Goal: Information Seeking & Learning: Learn about a topic

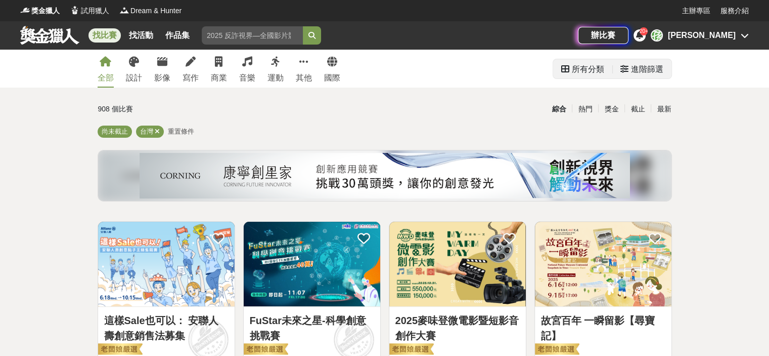
click at [584, 68] on div "所有分類" at bounding box center [588, 69] width 32 height 20
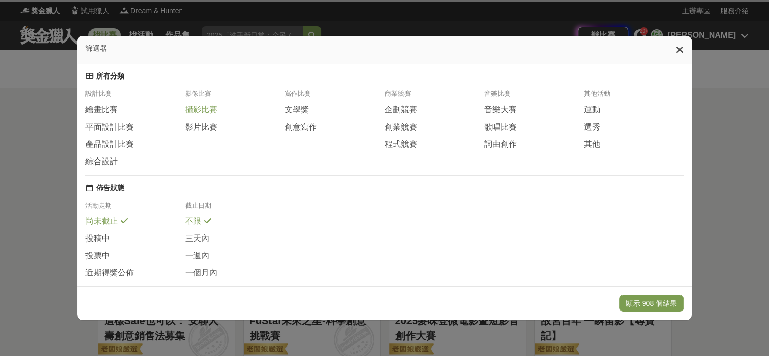
click at [206, 113] on span "攝影比賽" at bounding box center [201, 110] width 32 height 11
click at [656, 303] on button "顯示 908 個結果" at bounding box center [652, 302] width 64 height 17
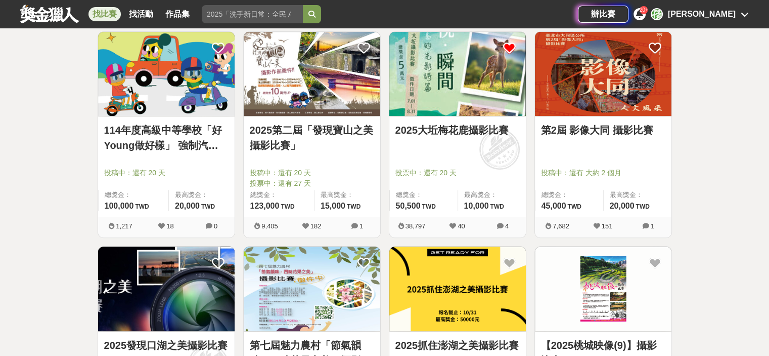
scroll to position [354, 0]
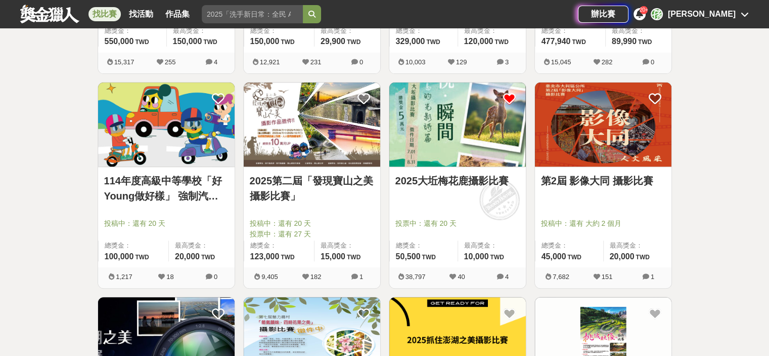
click at [433, 179] on link "2025大坵梅花鹿攝影比賽" at bounding box center [458, 180] width 124 height 15
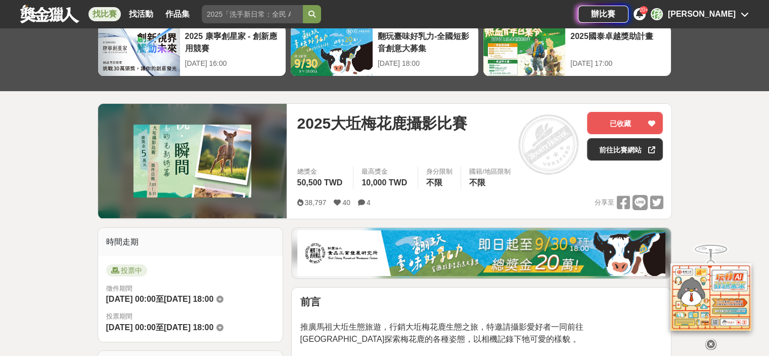
scroll to position [51, 0]
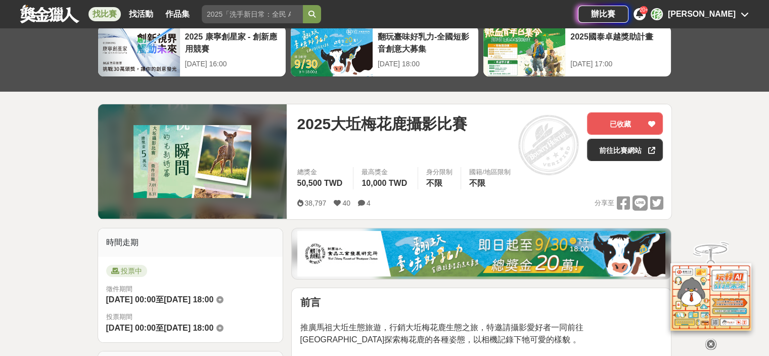
click at [663, 13] on div "孫" at bounding box center [657, 14] width 12 height 12
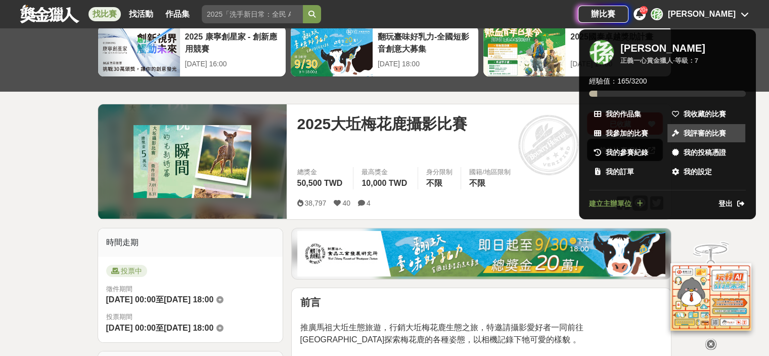
click at [700, 132] on span "我評審的比賽" at bounding box center [705, 133] width 42 height 11
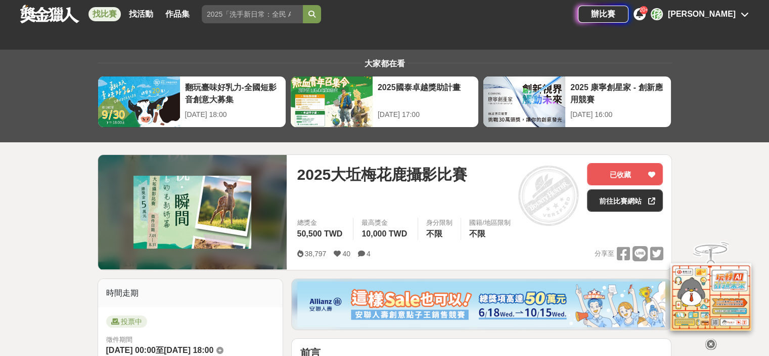
click at [663, 14] on div "孫" at bounding box center [657, 14] width 12 height 12
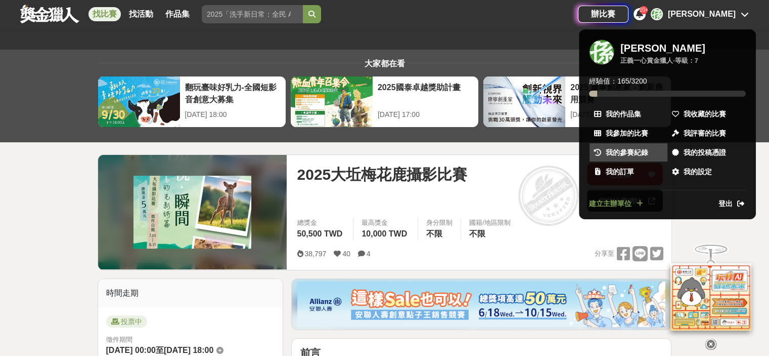
click at [646, 151] on span "我的參賽紀錄" at bounding box center [627, 152] width 42 height 11
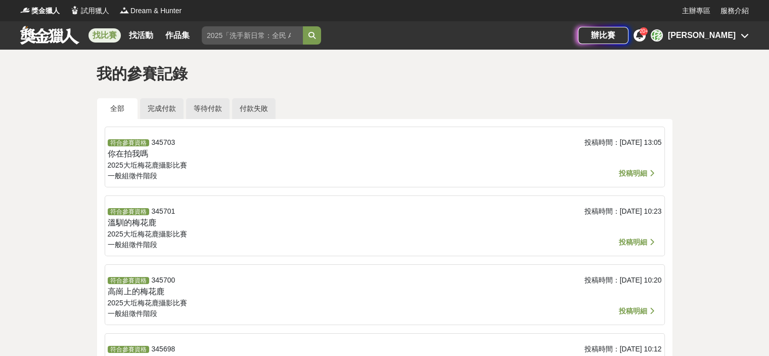
click at [101, 33] on link "找比賽" at bounding box center [105, 35] width 32 height 14
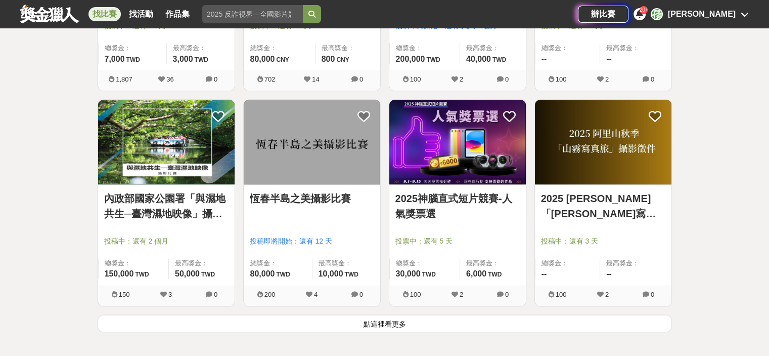
scroll to position [1214, 0]
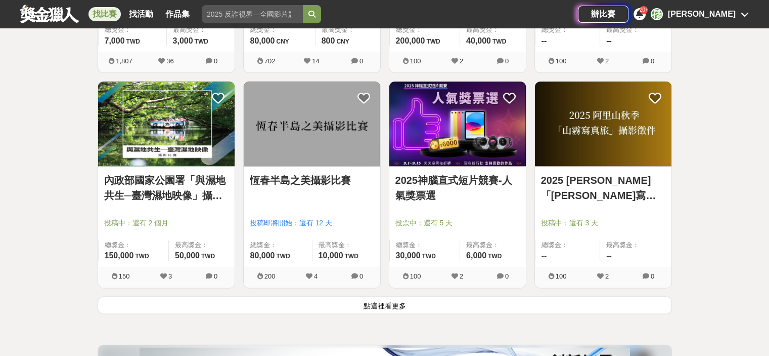
click at [308, 179] on link "恆春半島之美攝影比賽" at bounding box center [312, 179] width 124 height 15
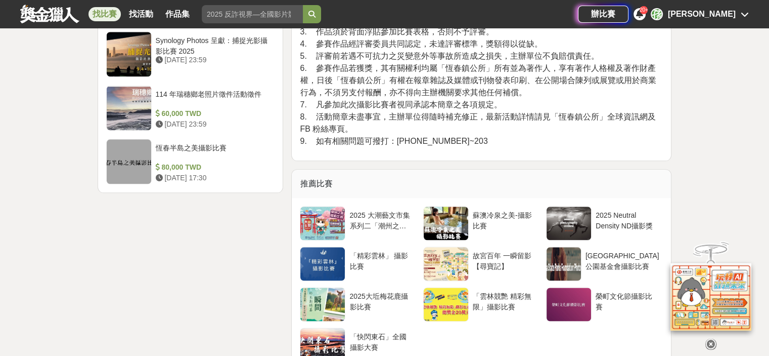
scroll to position [1214, 0]
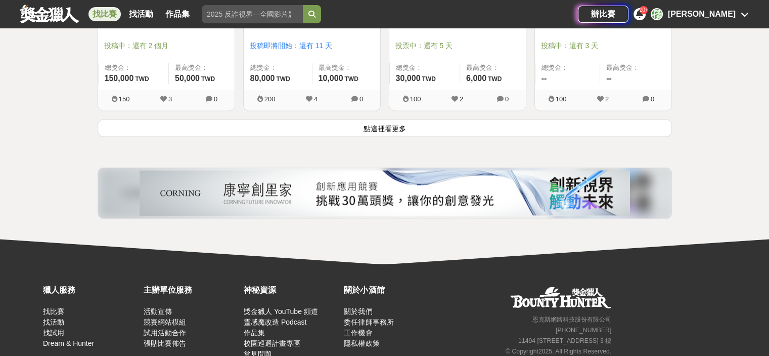
scroll to position [1416, 0]
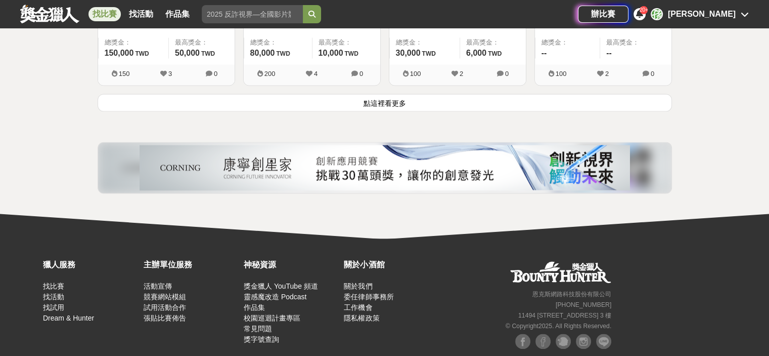
click at [384, 100] on button "點這裡看更多" at bounding box center [385, 103] width 575 height 18
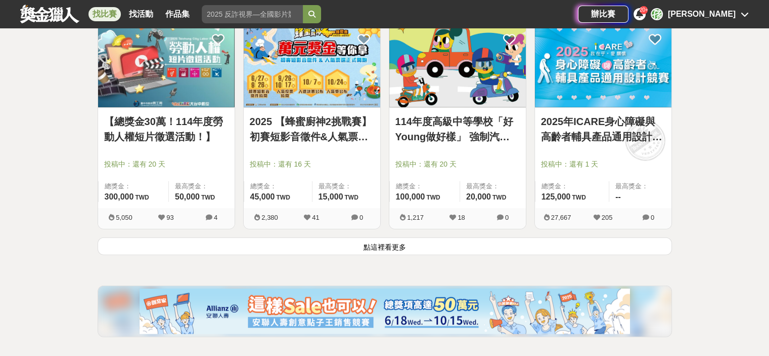
scroll to position [2580, 0]
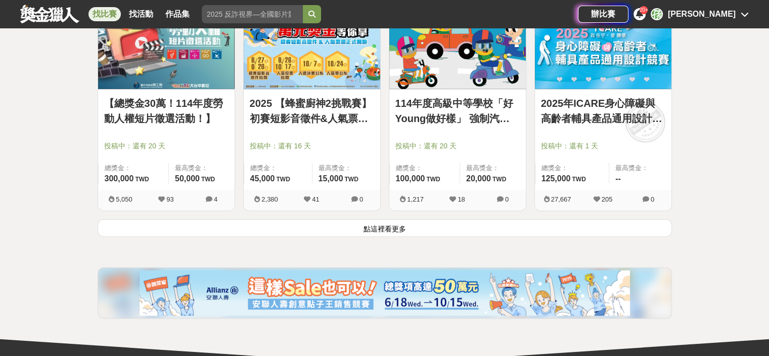
click at [383, 227] on button "點這裡看更多" at bounding box center [385, 228] width 575 height 18
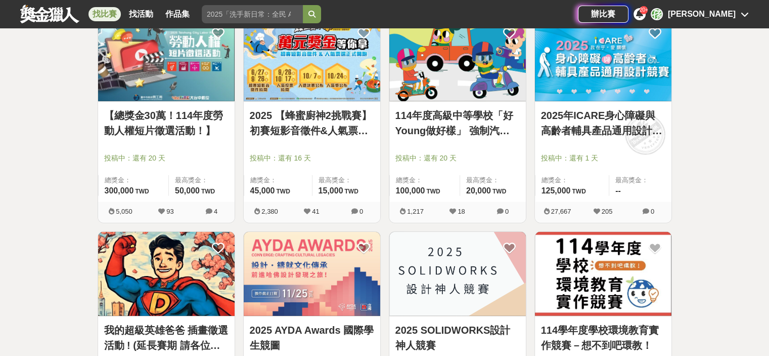
scroll to position [2428, 0]
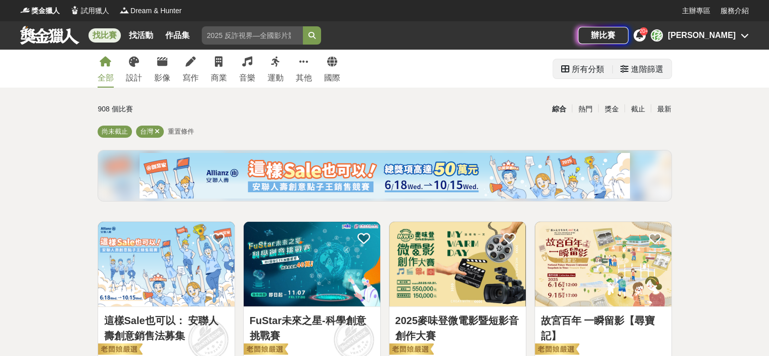
click at [591, 67] on div "所有分類" at bounding box center [588, 69] width 32 height 20
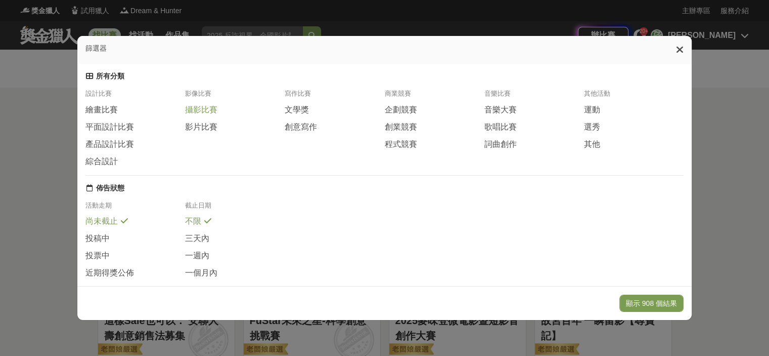
click at [204, 111] on span "攝影比賽" at bounding box center [201, 110] width 32 height 11
click at [664, 301] on button "顯示 47 個結果" at bounding box center [654, 302] width 60 height 17
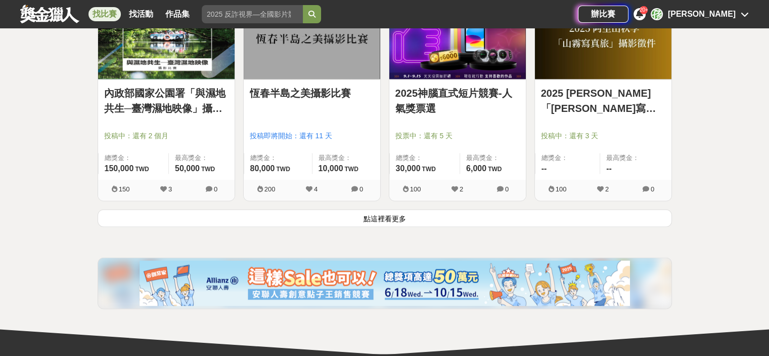
scroll to position [1315, 0]
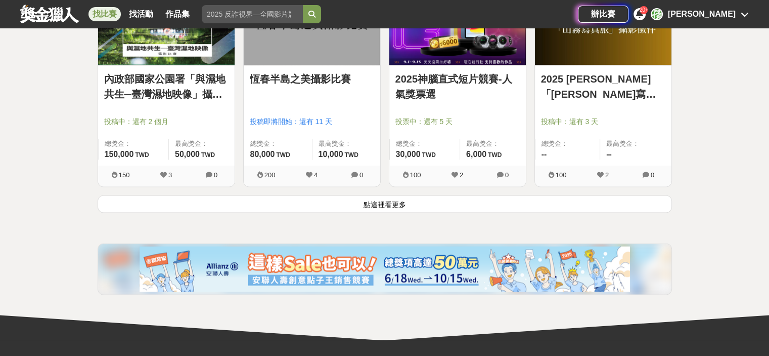
click at [378, 201] on button "點這裡看更多" at bounding box center [385, 204] width 575 height 18
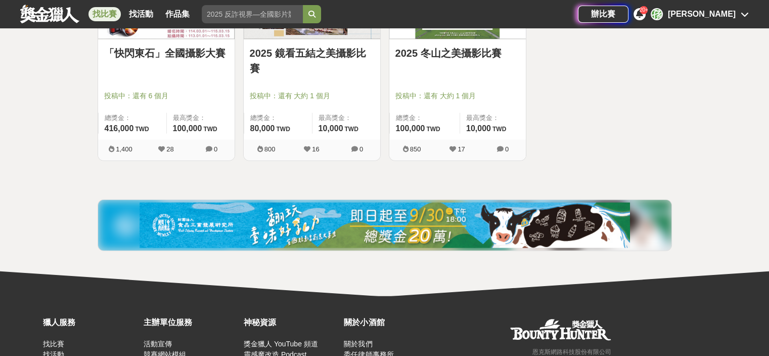
scroll to position [2709, 0]
